Goal: Task Accomplishment & Management: Manage account settings

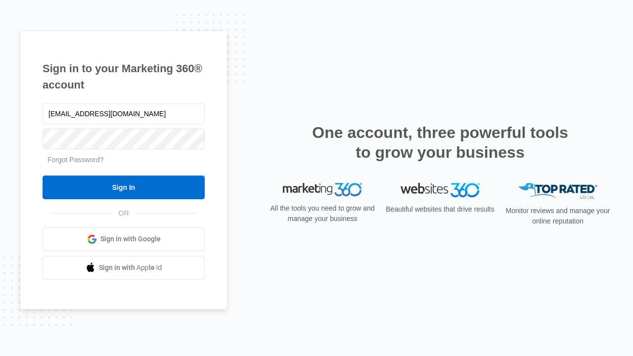
type input "[EMAIL_ADDRESS][DOMAIN_NAME]"
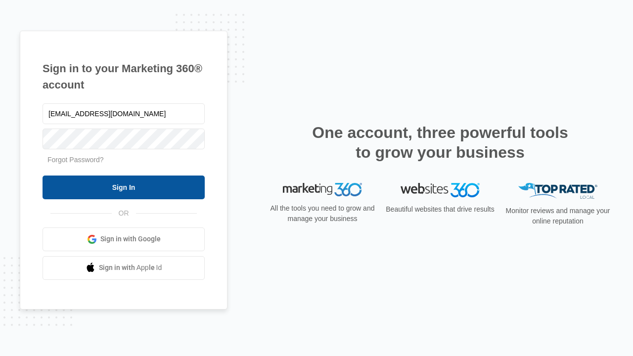
click at [124, 187] on input "Sign In" at bounding box center [124, 187] width 162 height 24
